Goal: Information Seeking & Learning: Learn about a topic

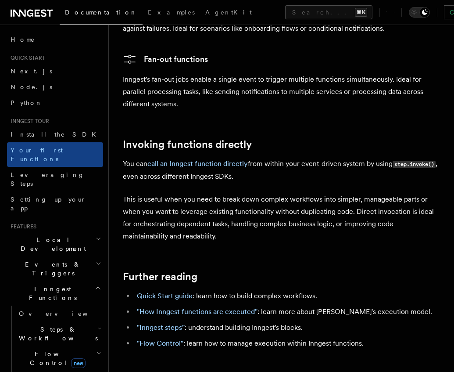
scroll to position [1884, 0]
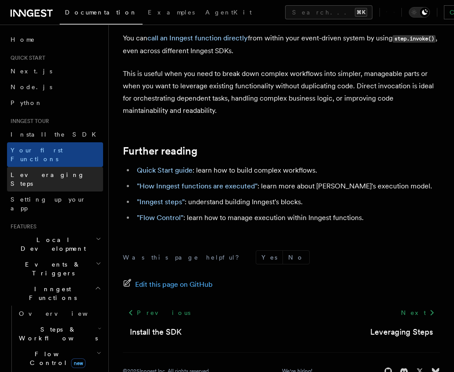
click at [68, 169] on link "Leveraging Steps" at bounding box center [55, 179] width 96 height 25
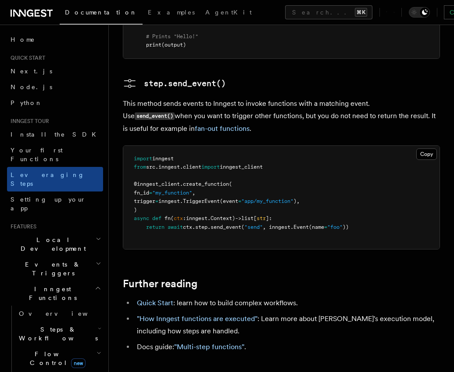
scroll to position [2102, 0]
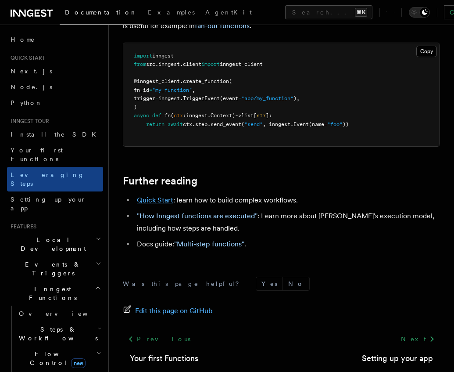
click at [143, 196] on link "Quick Start" at bounding box center [155, 200] width 36 height 8
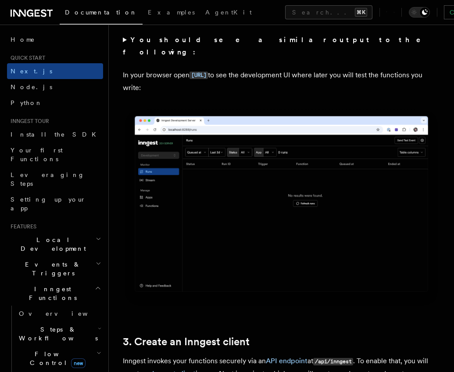
scroll to position [758, 0]
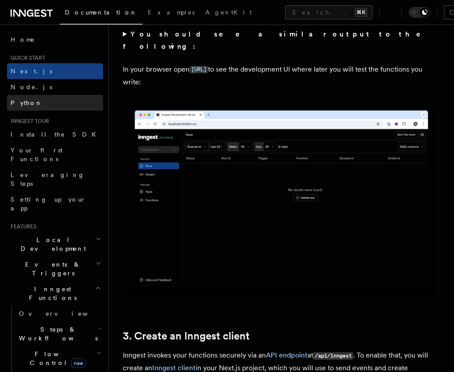
click at [66, 99] on link "Python" at bounding box center [55, 103] width 96 height 16
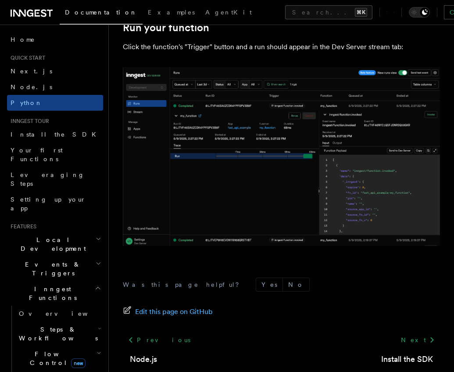
scroll to position [1799, 0]
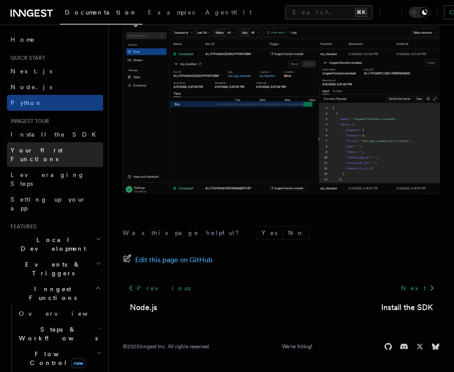
click at [48, 151] on span "Your first Functions" at bounding box center [37, 155] width 52 height 16
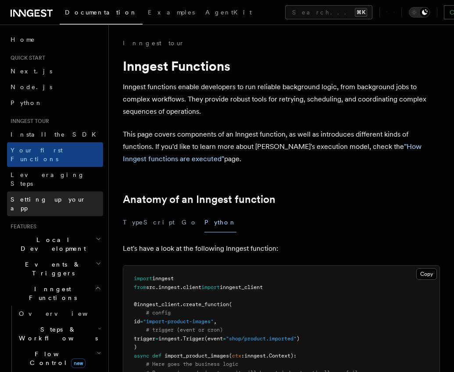
click at [54, 196] on span "Setting up your app" at bounding box center [48, 204] width 75 height 16
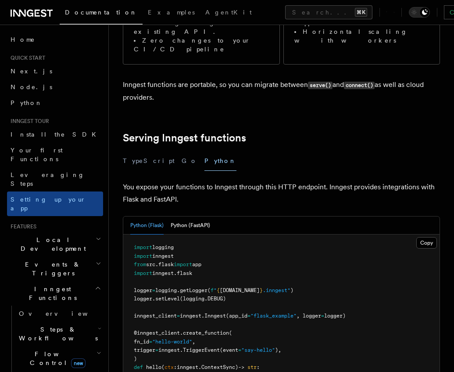
scroll to position [250, 0]
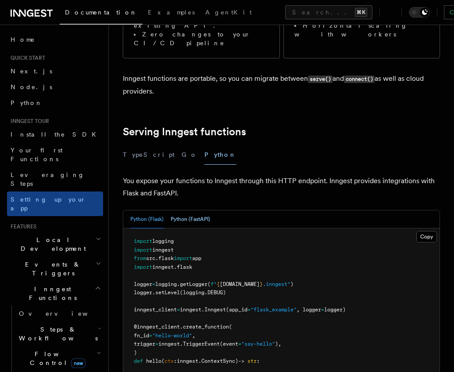
click at [198, 210] on button "Python (FastAPI)" at bounding box center [190, 219] width 39 height 18
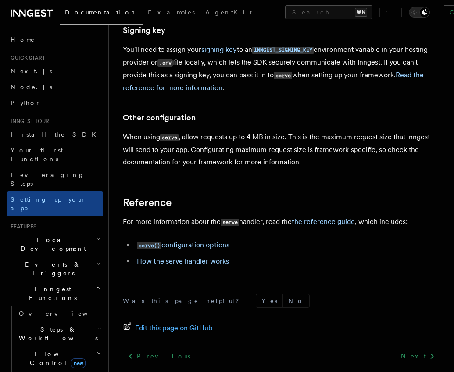
scroll to position [689, 0]
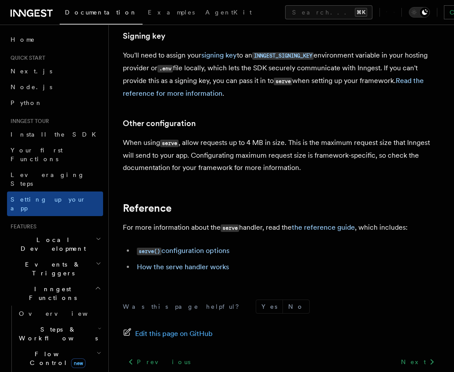
click at [96, 235] on icon "button" at bounding box center [99, 238] width 6 height 7
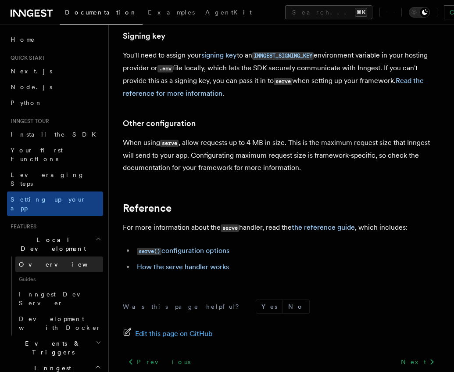
click at [44, 261] on span "Overview" at bounding box center [64, 264] width 90 height 7
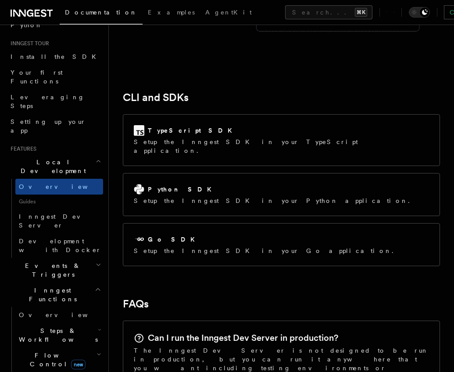
scroll to position [1116, 0]
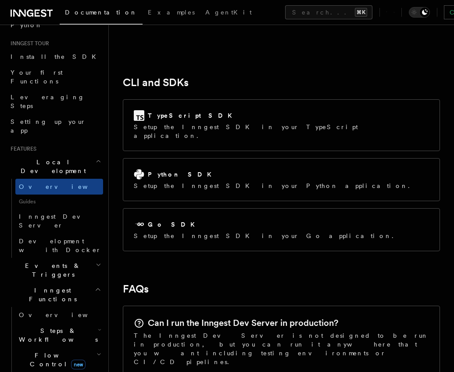
click at [208, 316] on h2 "Can I run the Inngest Dev Server in production?" at bounding box center [243, 322] width 190 height 12
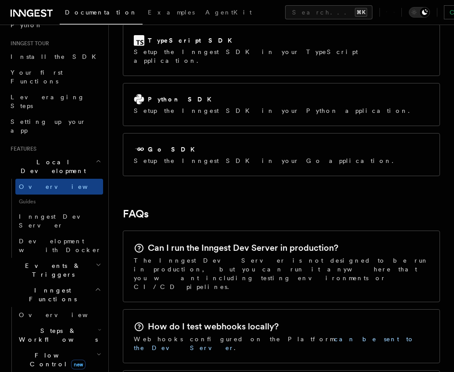
scroll to position [1212, 0]
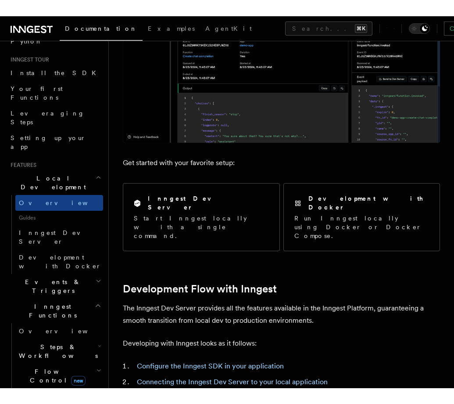
scroll to position [0, 0]
